Goal: Navigation & Orientation: Find specific page/section

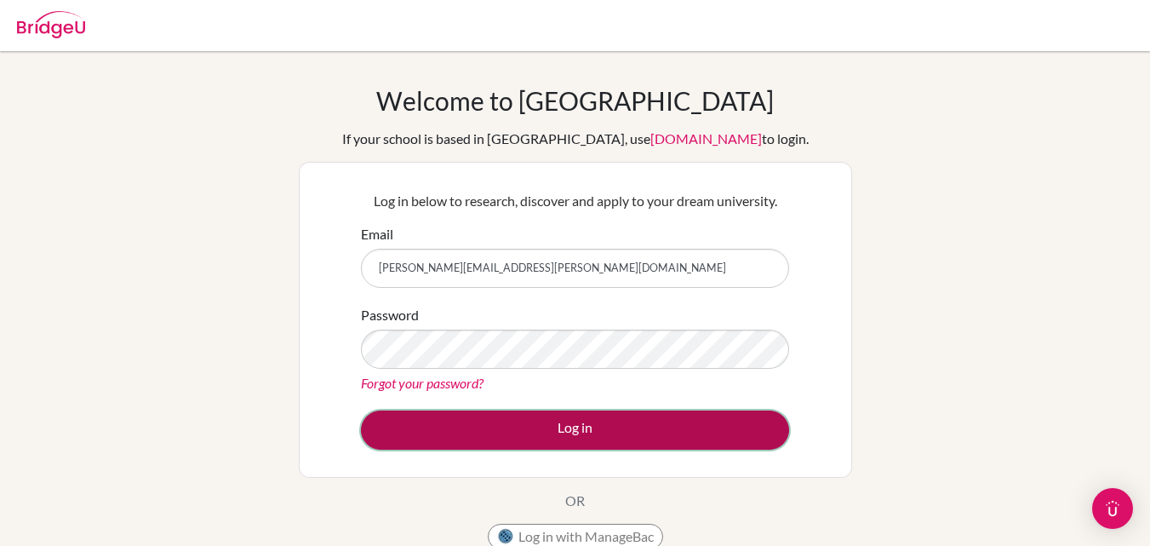
click at [552, 438] on button "Log in" at bounding box center [575, 429] width 428 height 39
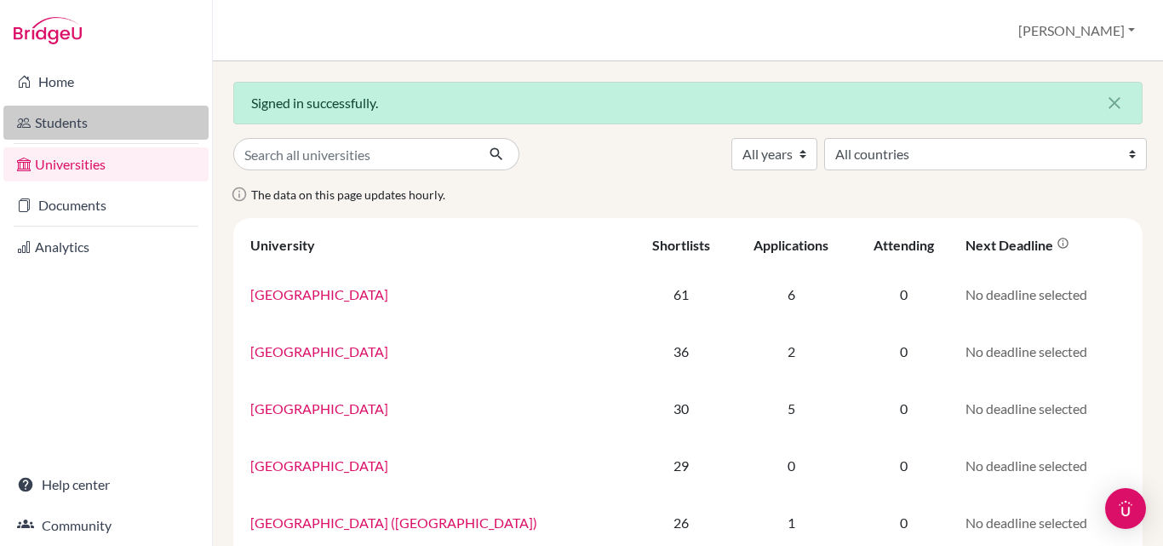
click at [73, 125] on link "Students" at bounding box center [105, 123] width 205 height 34
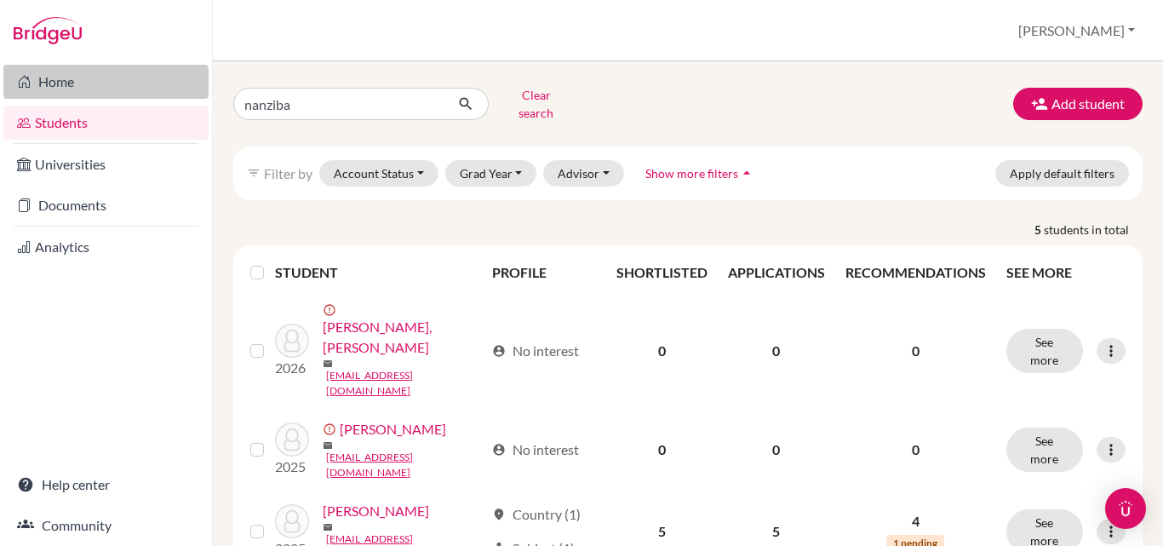
click at [61, 83] on link "Home" at bounding box center [105, 82] width 205 height 34
